Goal: Complete application form: Complete application form

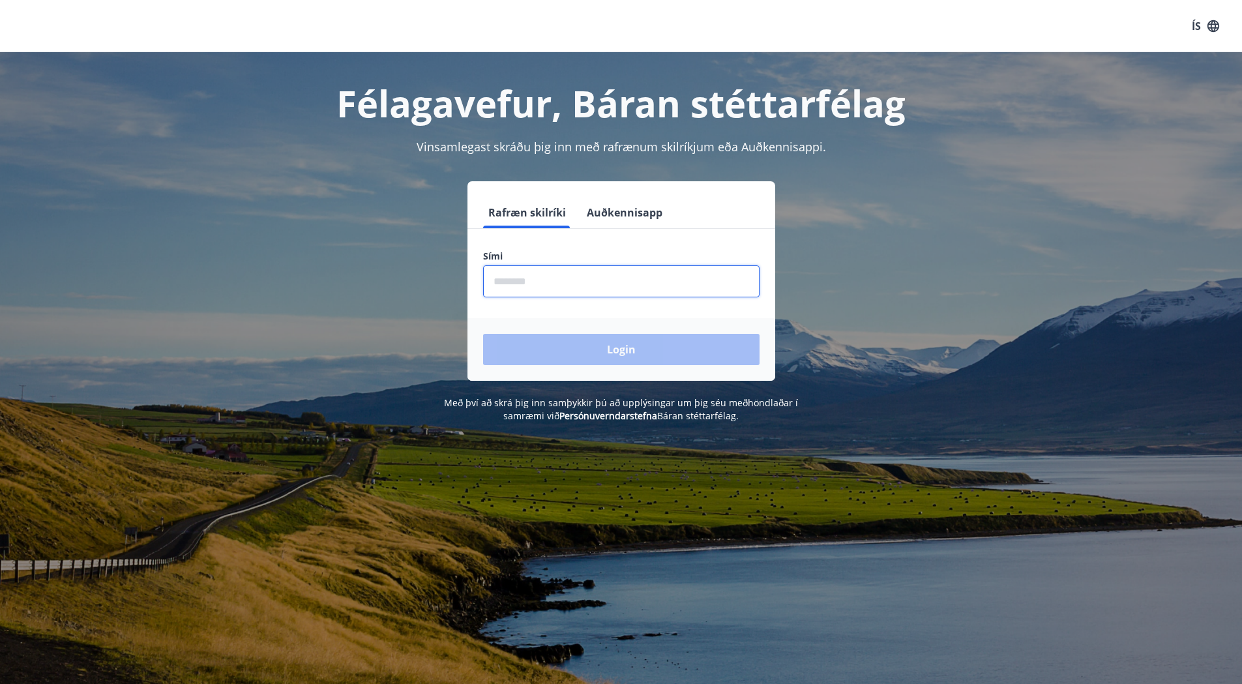
click at [602, 272] on input "phone" at bounding box center [621, 281] width 277 height 32
type input "********"
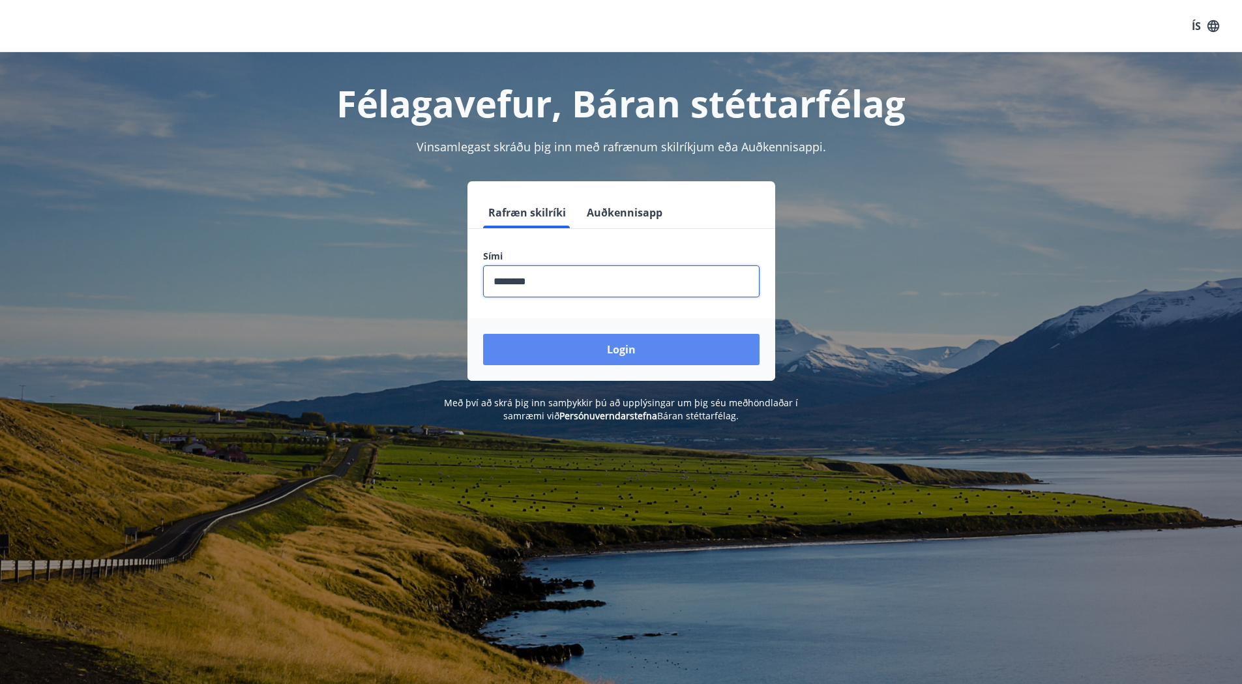
click at [610, 342] on button "Login" at bounding box center [621, 349] width 277 height 31
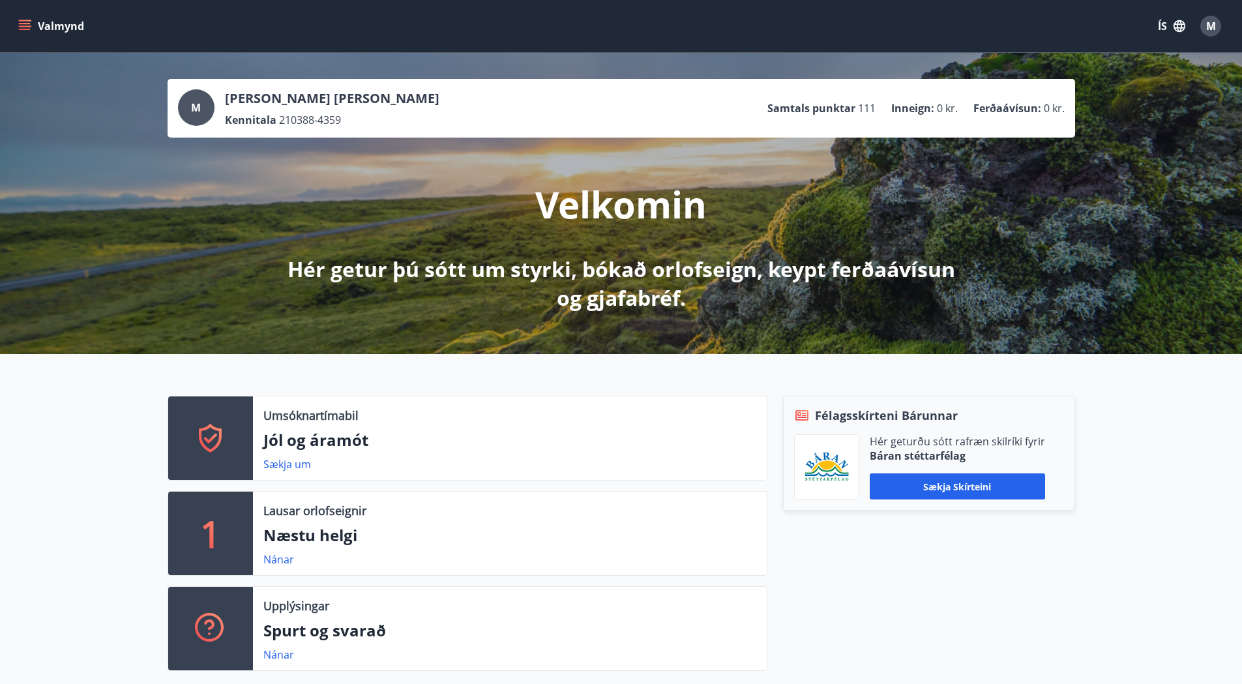
click at [66, 32] on button "Valmynd" at bounding box center [53, 25] width 74 height 23
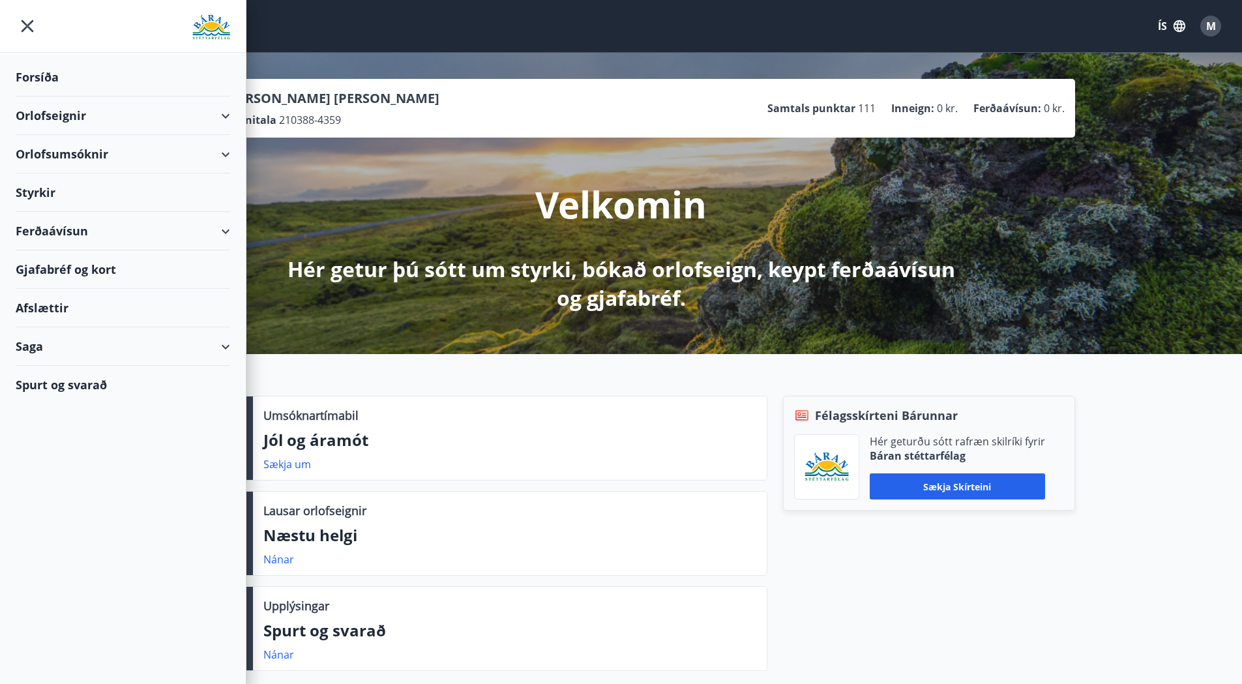
click at [51, 196] on div "Styrkir" at bounding box center [123, 192] width 215 height 38
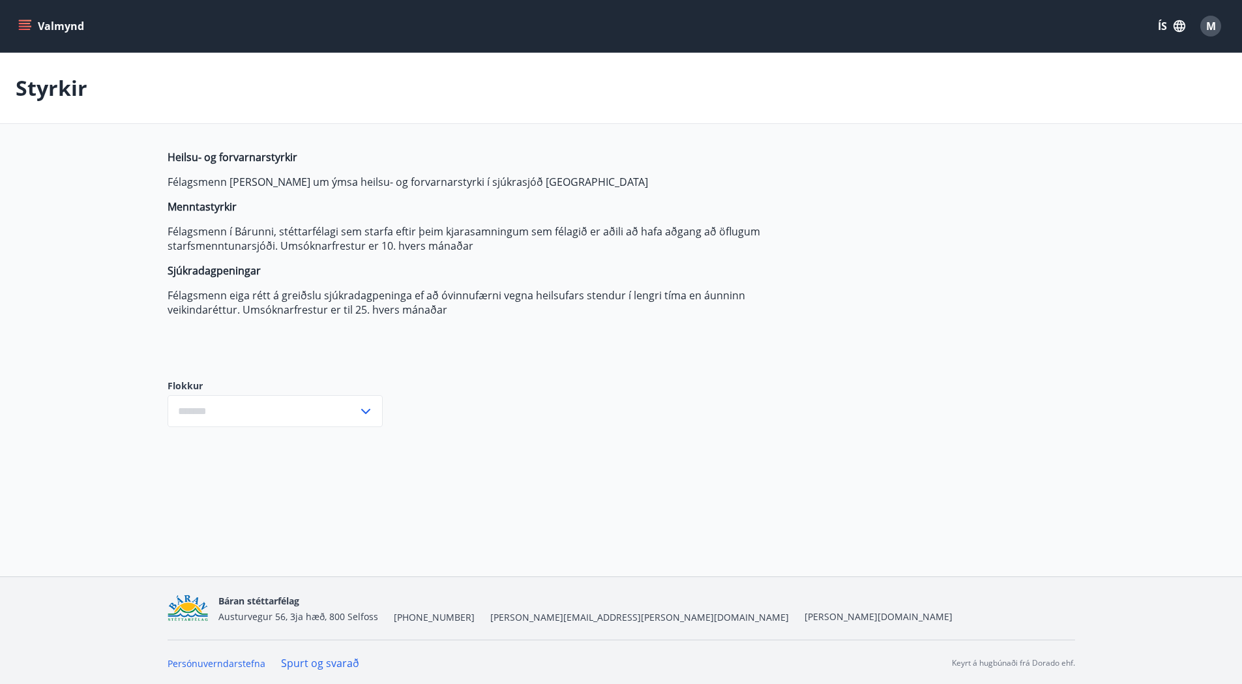
type input "***"
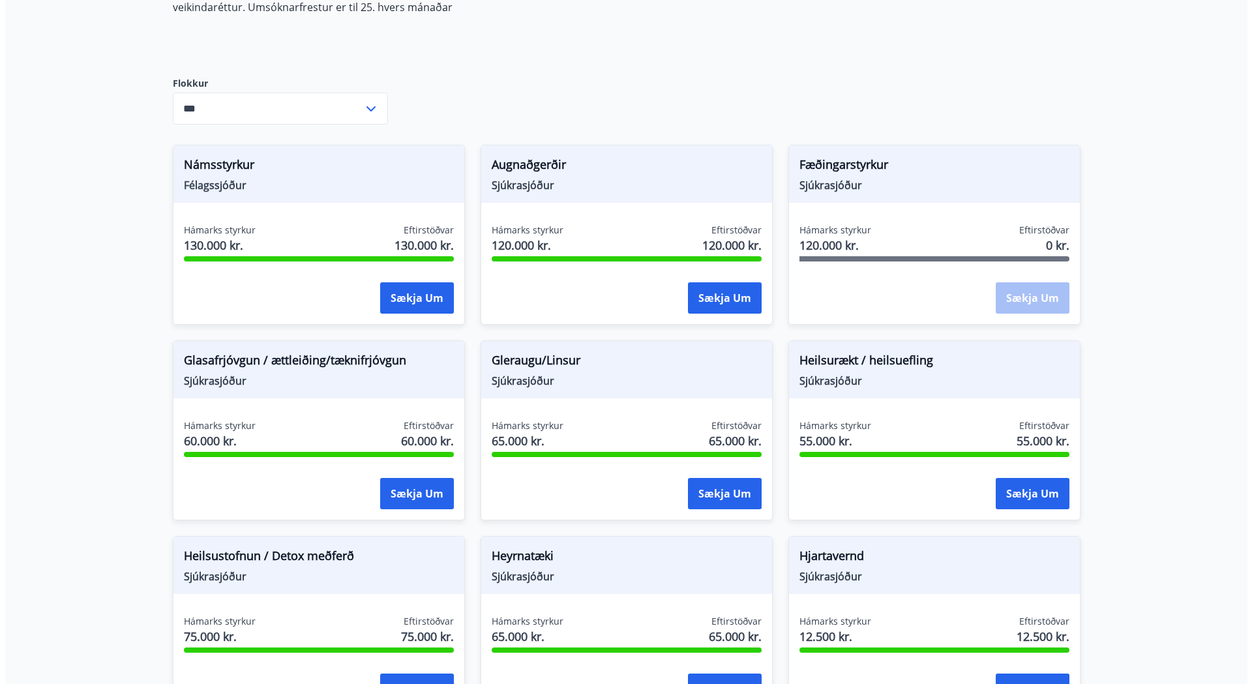
scroll to position [326, 0]
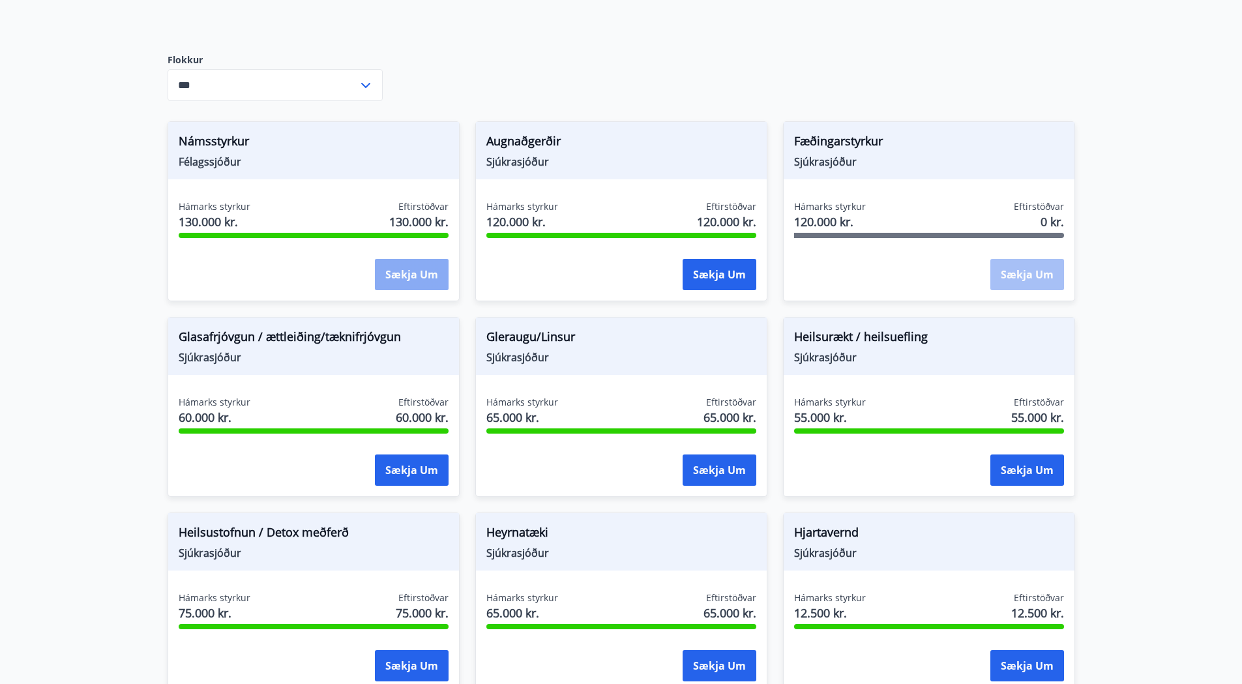
click at [395, 276] on button "Sækja um" at bounding box center [412, 274] width 74 height 31
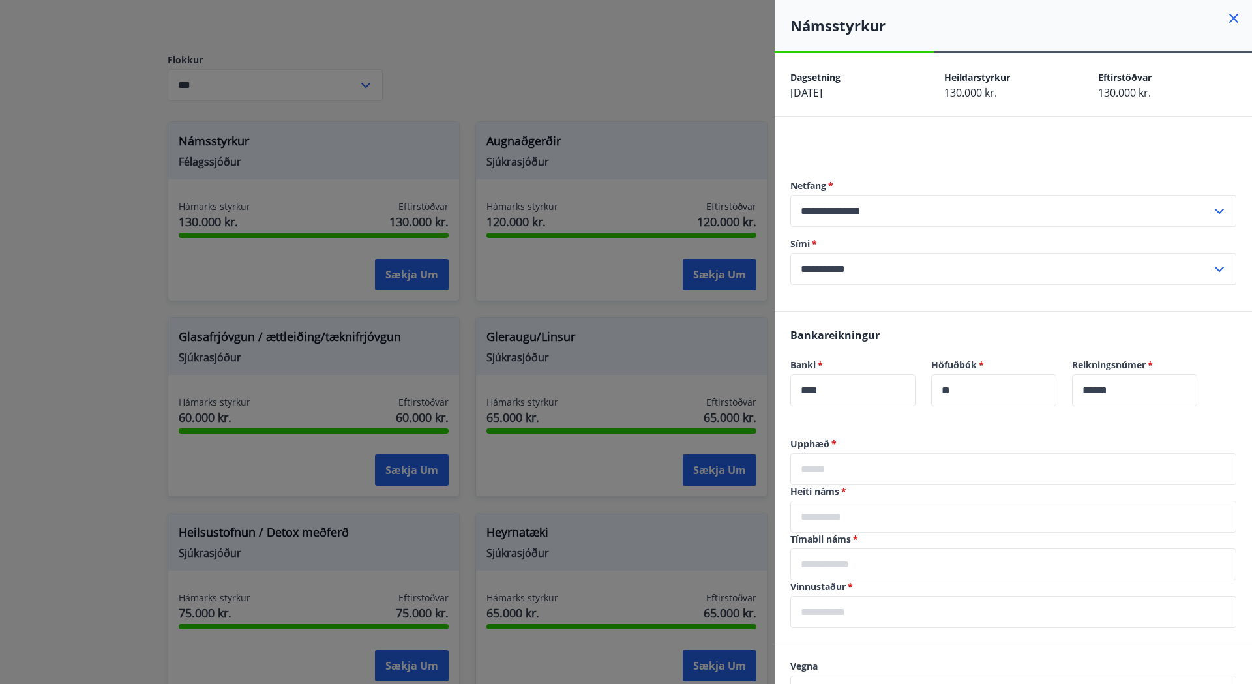
click at [879, 460] on input "text" at bounding box center [1013, 469] width 446 height 32
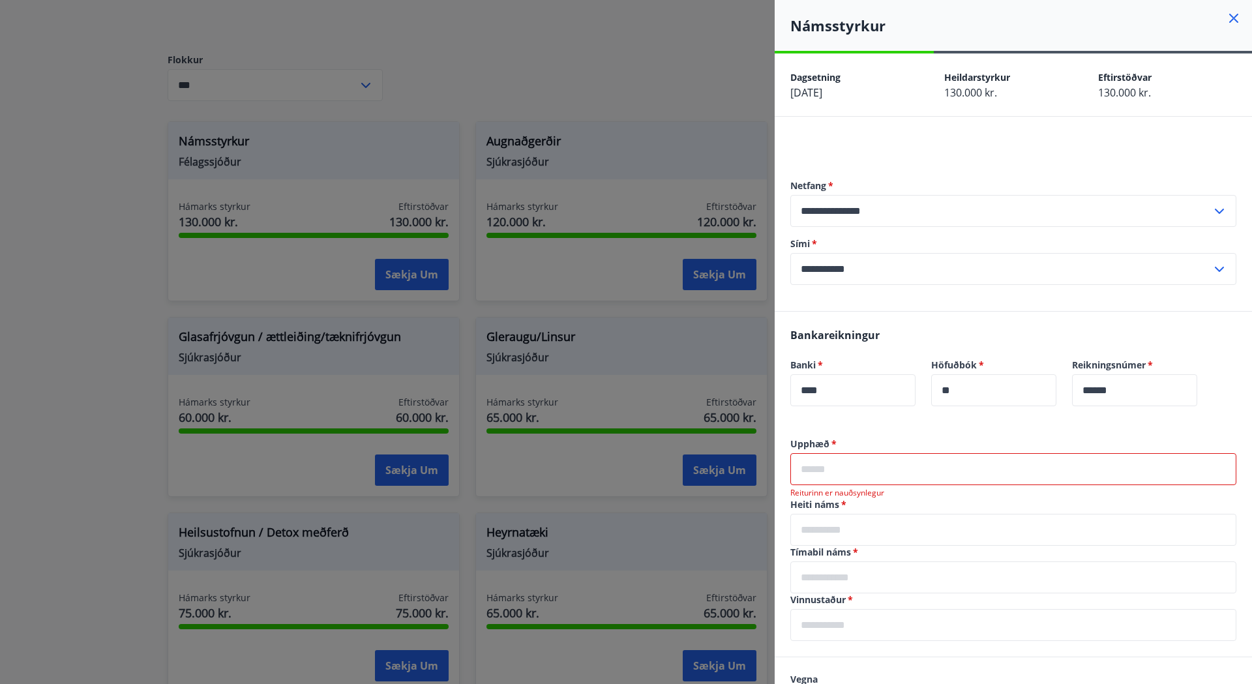
click at [948, 467] on input "text" at bounding box center [1013, 469] width 446 height 32
click at [883, 438] on label "Upphæð   *" at bounding box center [1013, 444] width 446 height 13
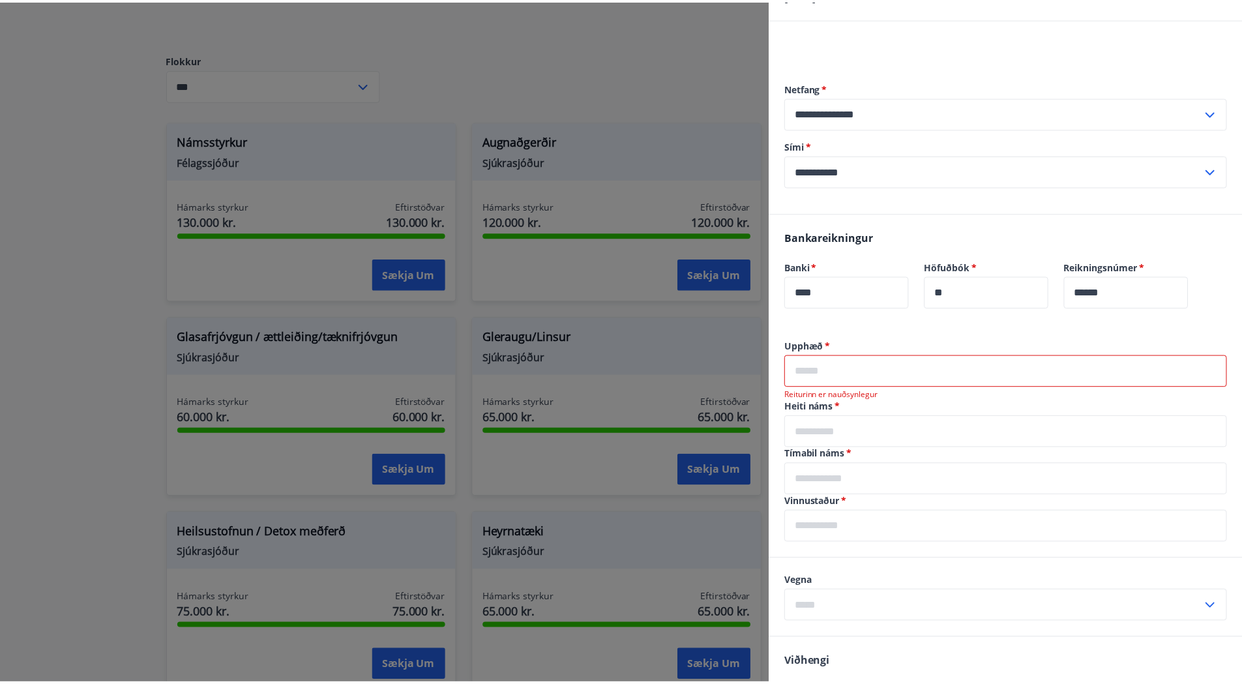
scroll to position [130, 0]
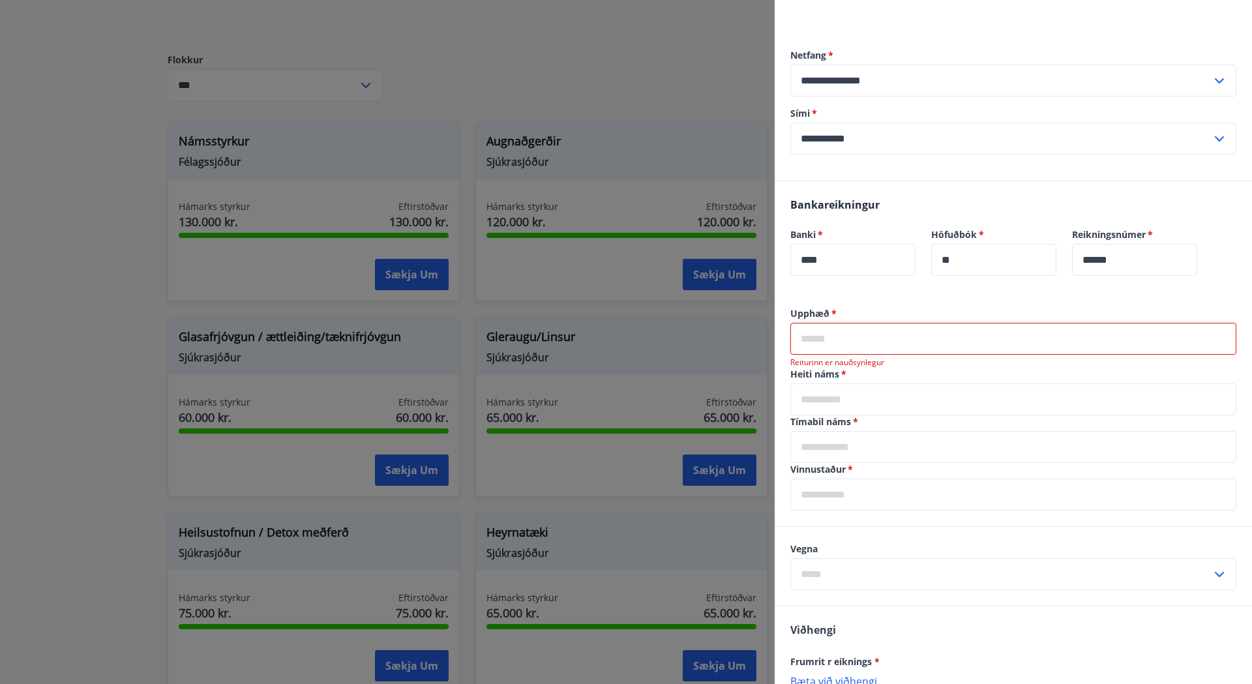
click at [855, 342] on input "text" at bounding box center [1013, 339] width 446 height 32
click at [479, 57] on div at bounding box center [626, 342] width 1252 height 684
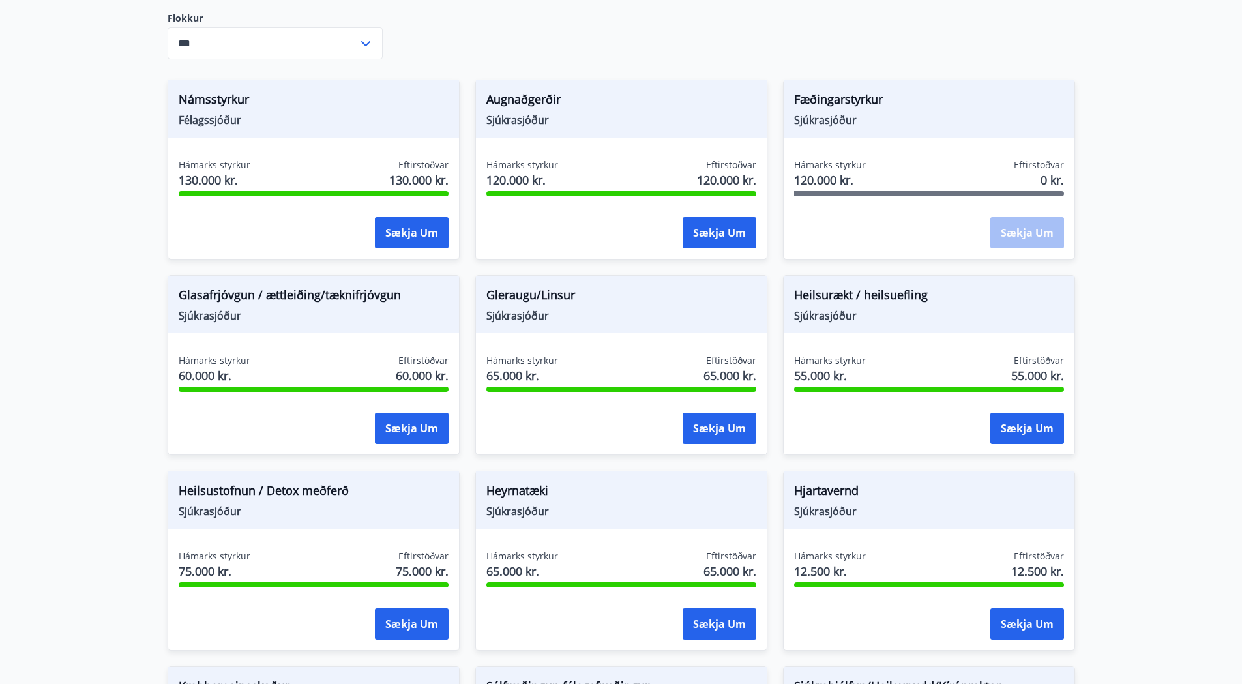
scroll to position [391, 0]
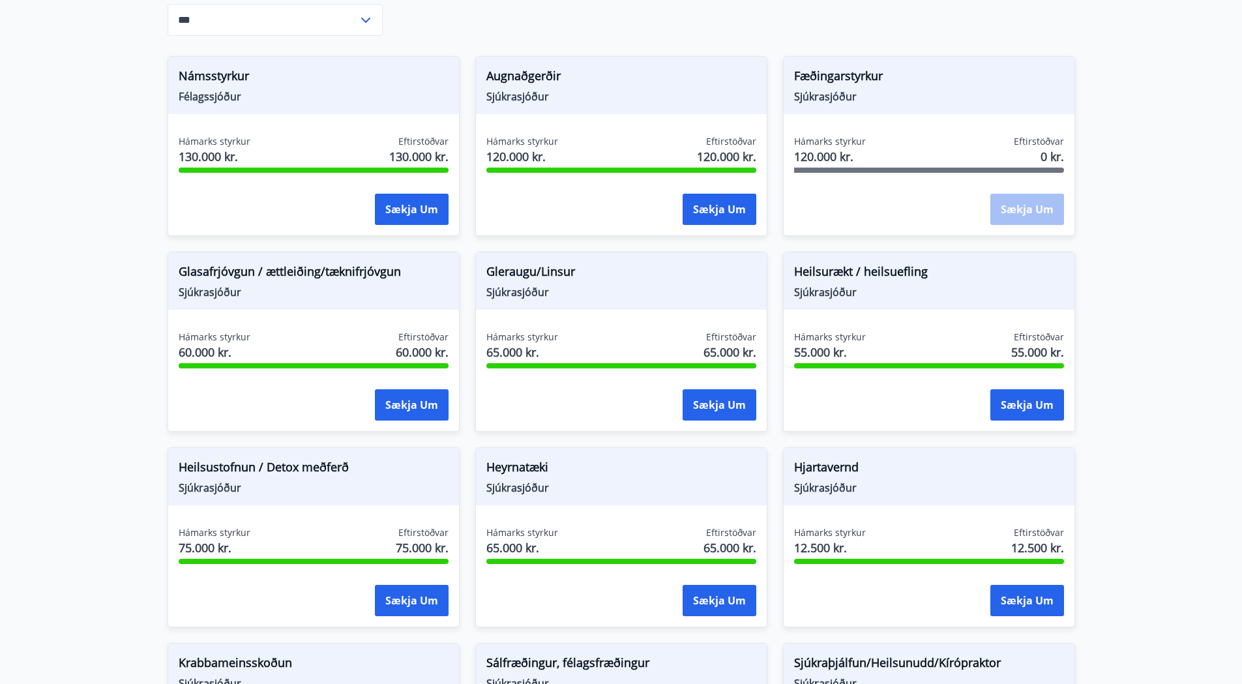
drag, startPoint x: 958, startPoint y: 280, endPoint x: 932, endPoint y: 275, distance: 26.5
click at [932, 275] on span "Heilsurækt / heilsuefling" at bounding box center [929, 274] width 270 height 22
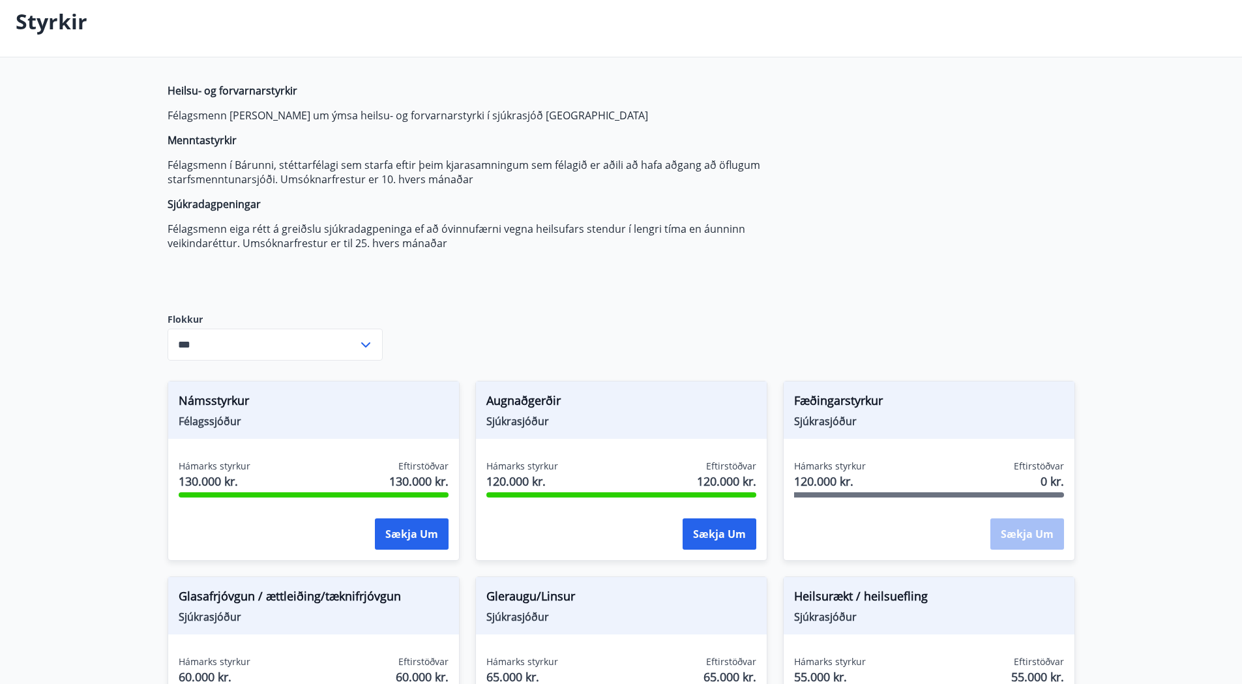
scroll to position [0, 0]
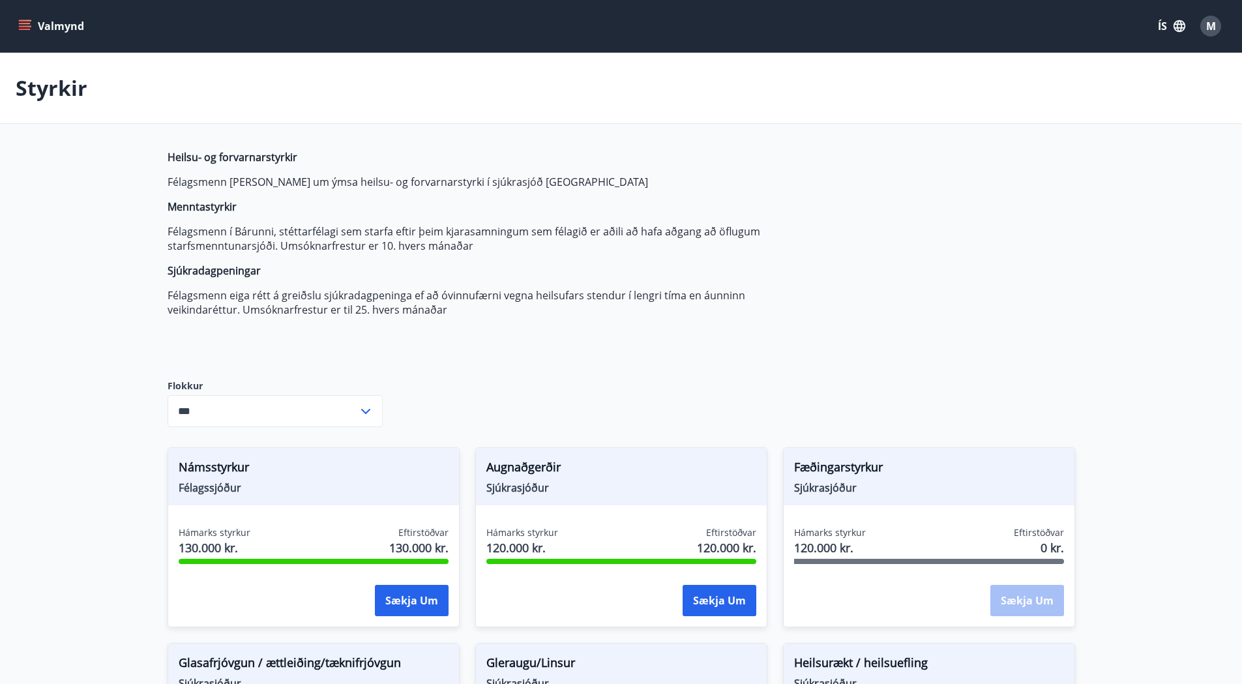
click at [72, 28] on button "Valmynd" at bounding box center [53, 25] width 74 height 23
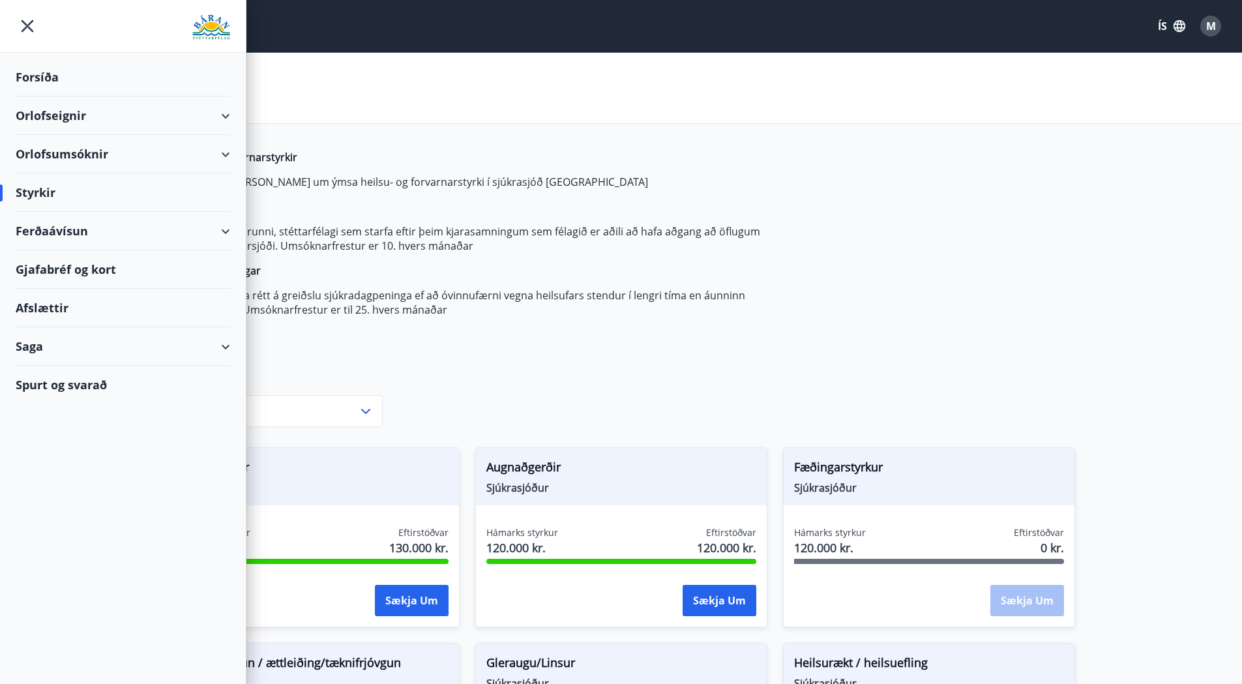
click at [483, 96] on div "Styrkir" at bounding box center [621, 88] width 1242 height 71
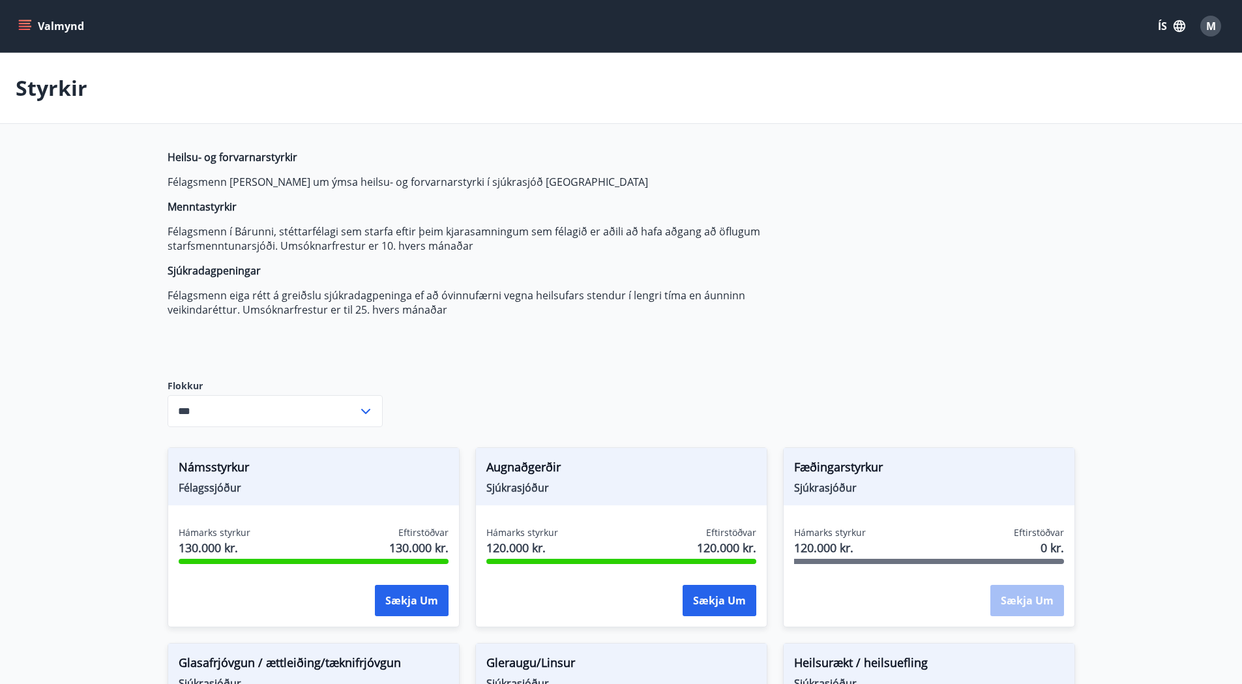
click at [8, 26] on div "Valmynd ÍS M" at bounding box center [621, 26] width 1242 height 52
click at [22, 27] on icon "menu" at bounding box center [26, 25] width 14 height 1
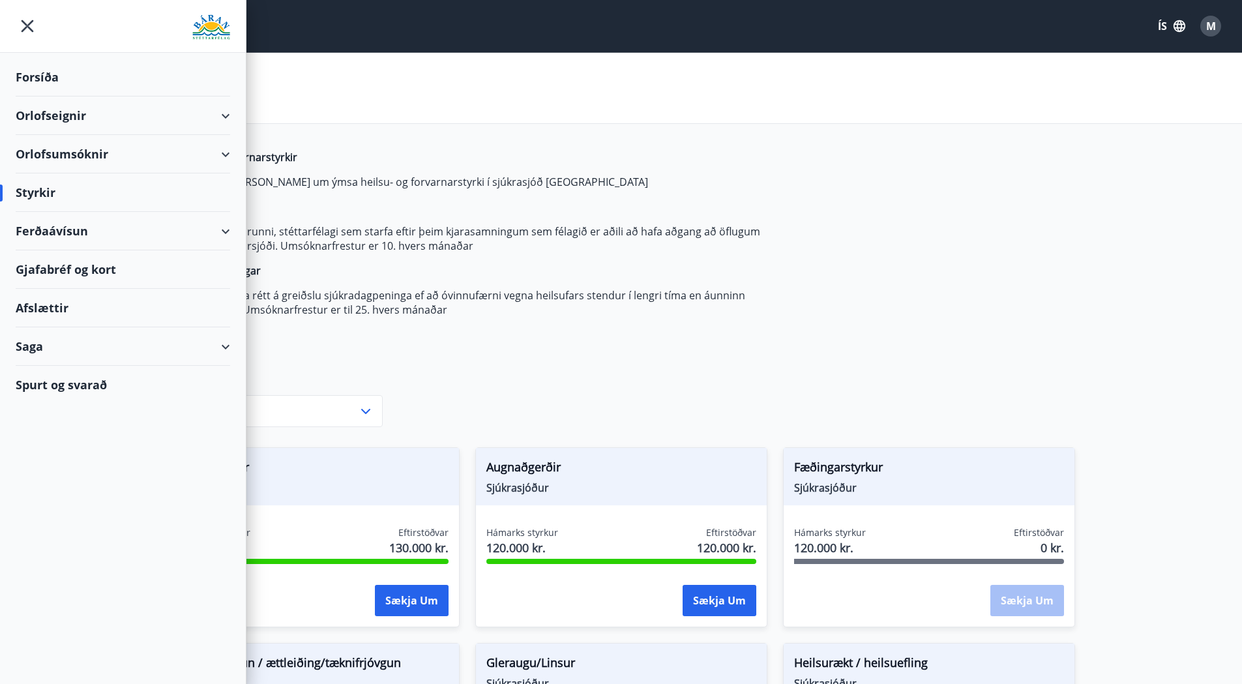
click at [91, 233] on div "Ferðaávísun" at bounding box center [123, 231] width 215 height 38
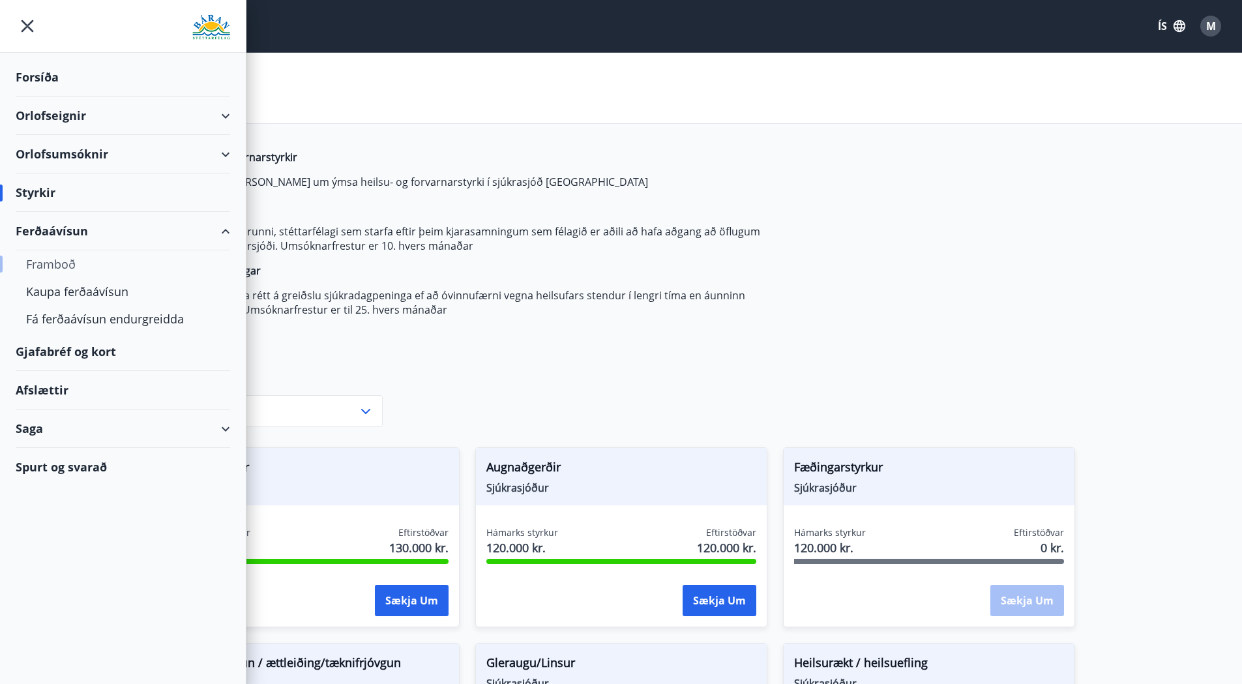
click at [95, 262] on div "Framboð" at bounding box center [123, 263] width 194 height 27
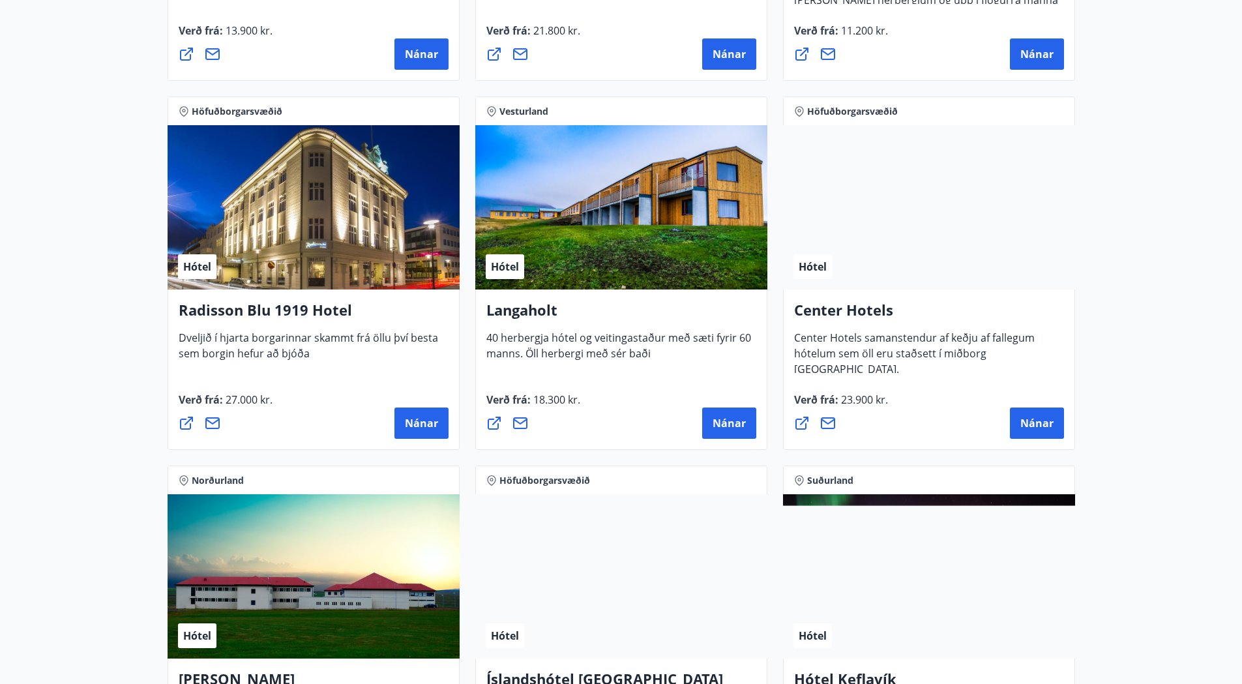
scroll to position [2217, 0]
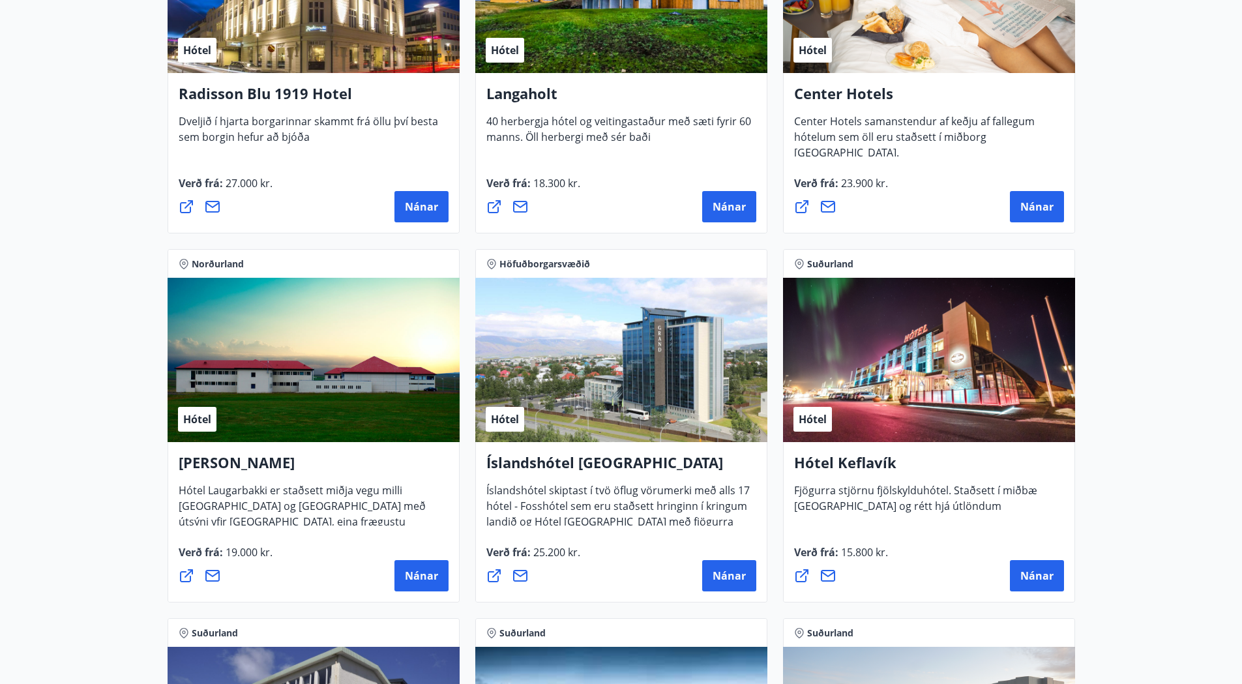
drag, startPoint x: 346, startPoint y: 371, endPoint x: 51, endPoint y: 327, distance: 298.1
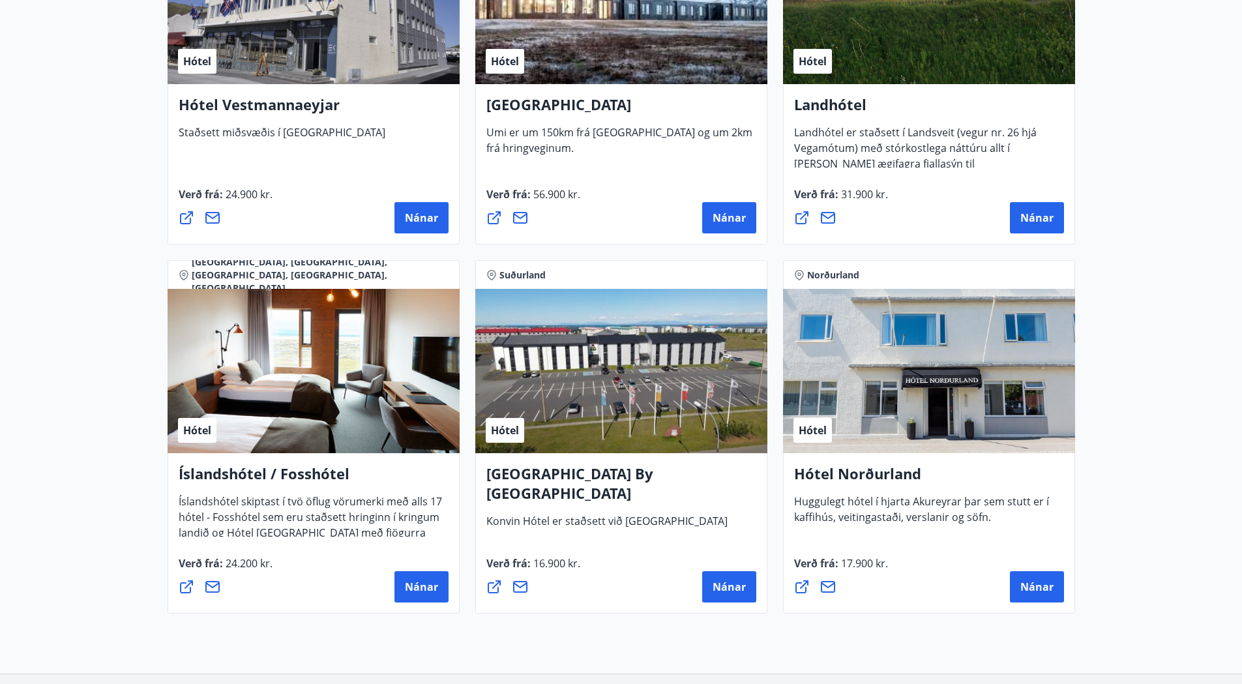
scroll to position [3044, 0]
